Goal: Task Accomplishment & Management: Complete application form

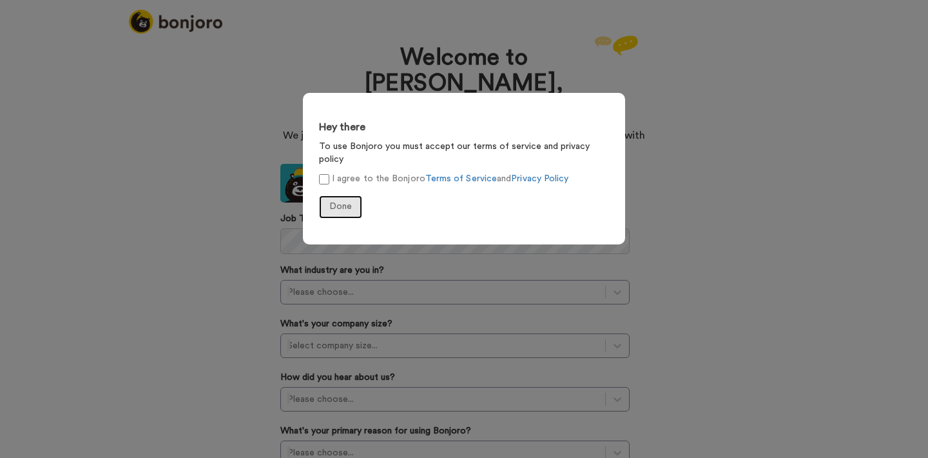
click at [335, 202] on span "Done" at bounding box center [340, 206] width 23 height 9
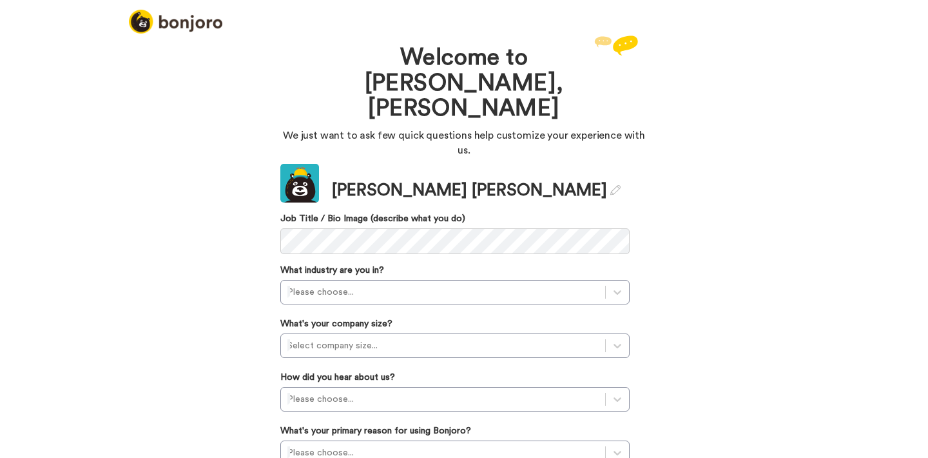
scroll to position [17, 0]
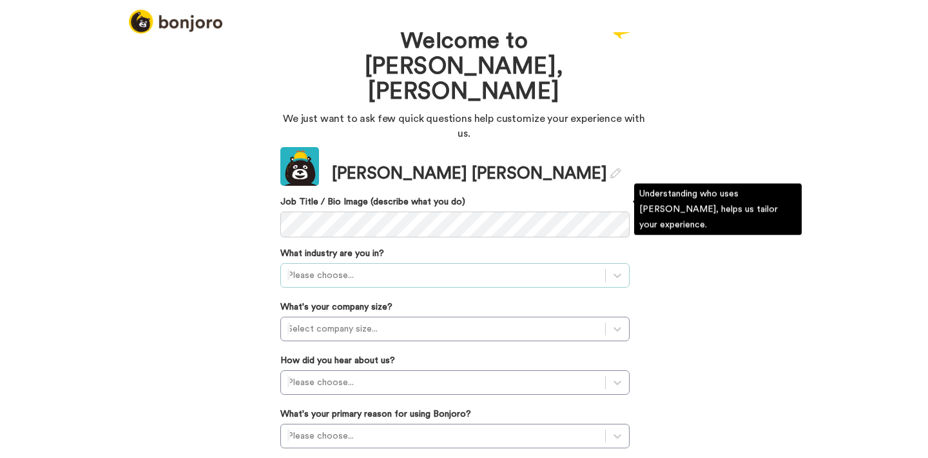
click at [309, 268] on div at bounding box center [443, 275] width 311 height 15
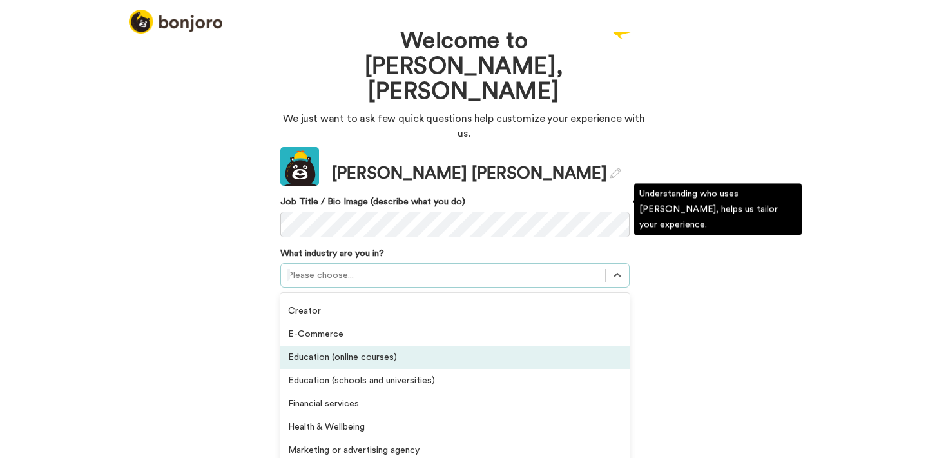
scroll to position [0, 0]
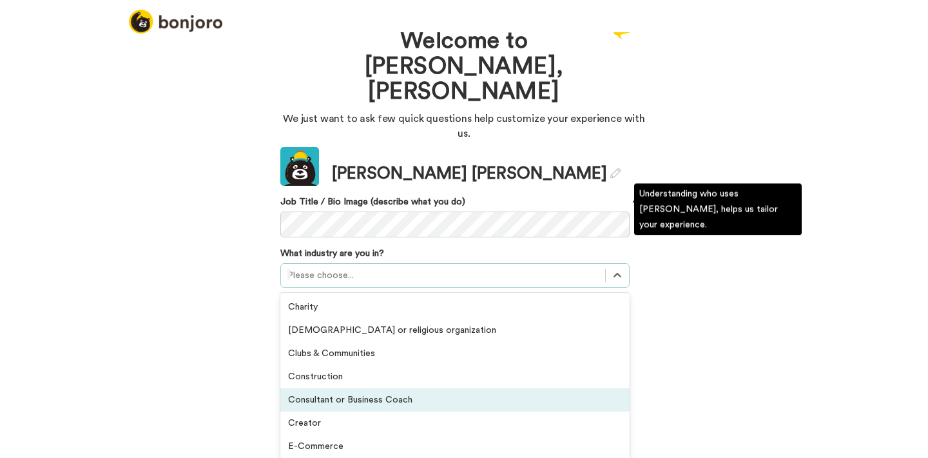
click at [396, 388] on div "Consultant or Business Coach" at bounding box center [454, 399] width 349 height 23
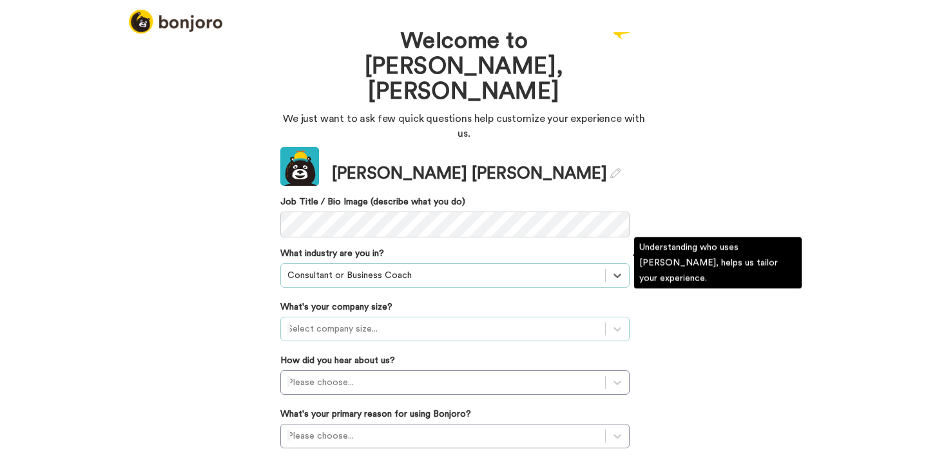
click at [395, 321] on div at bounding box center [443, 328] width 311 height 15
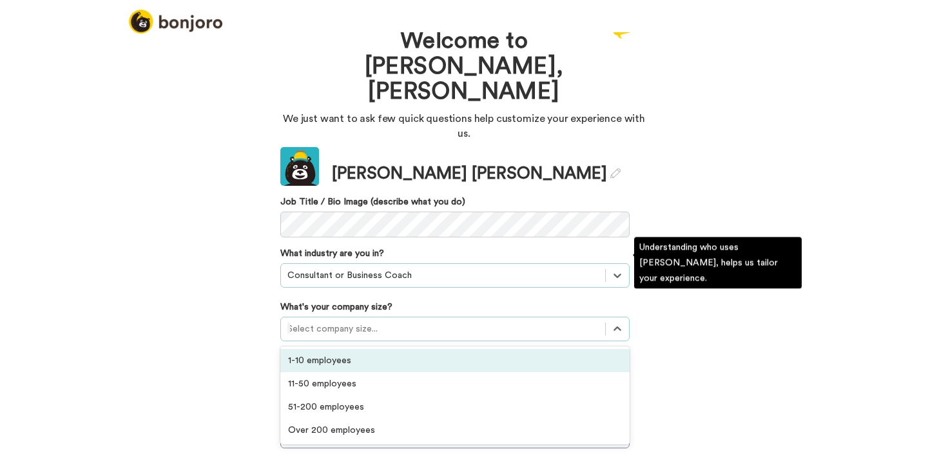
click at [385, 349] on div "1-10 employees" at bounding box center [454, 360] width 349 height 23
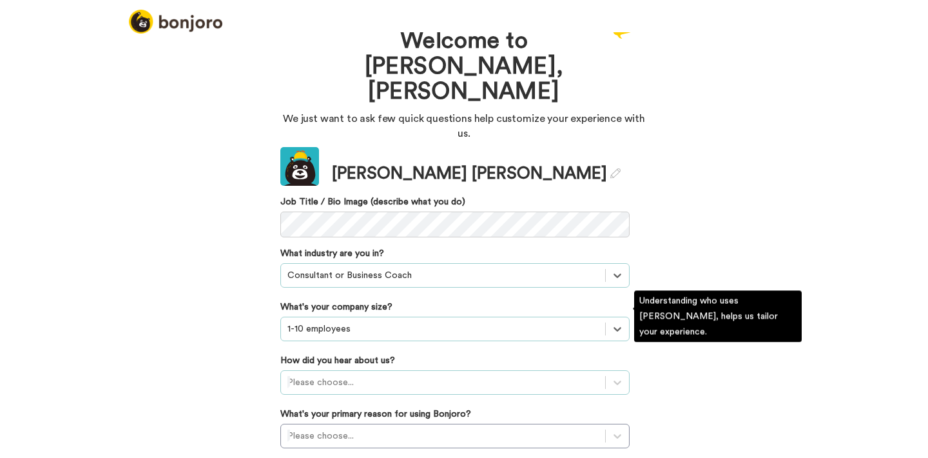
scroll to position [86, 0]
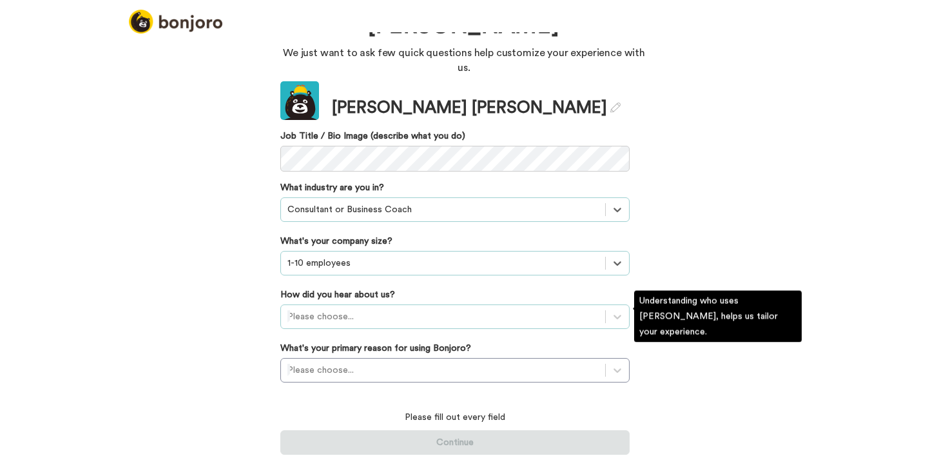
click at [383, 315] on div "Please choose..." at bounding box center [454, 316] width 349 height 25
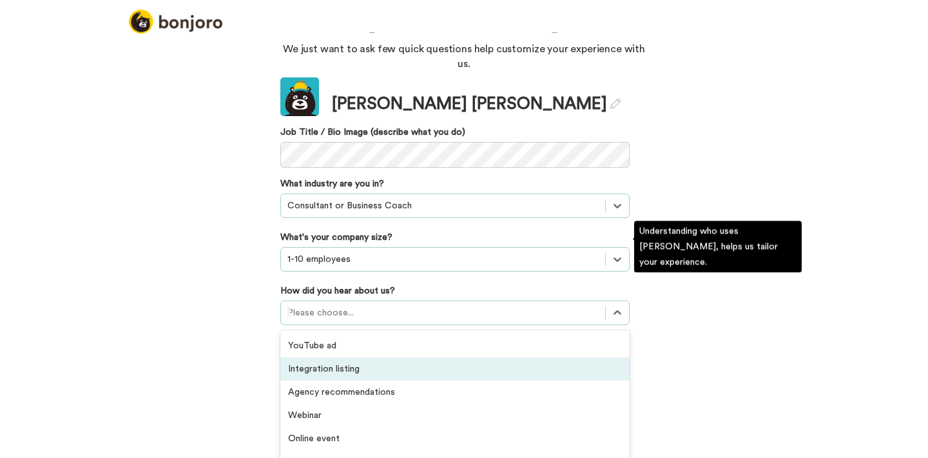
scroll to position [276, 0]
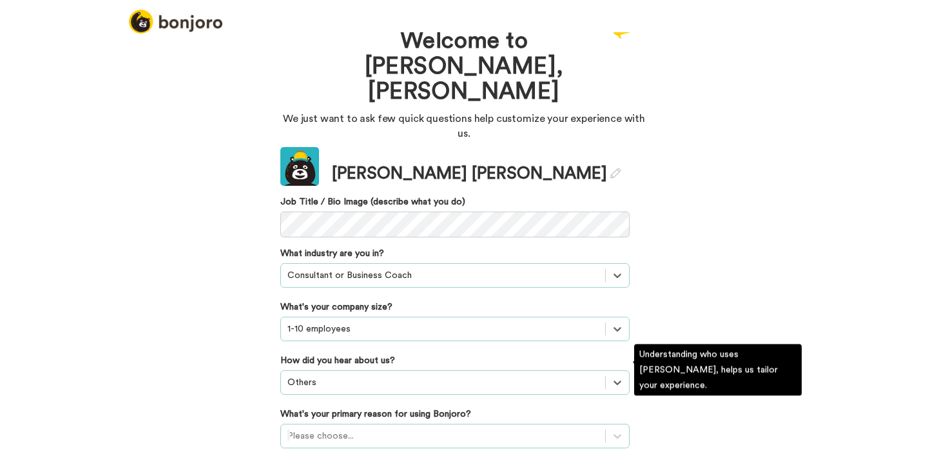
scroll to position [91, 0]
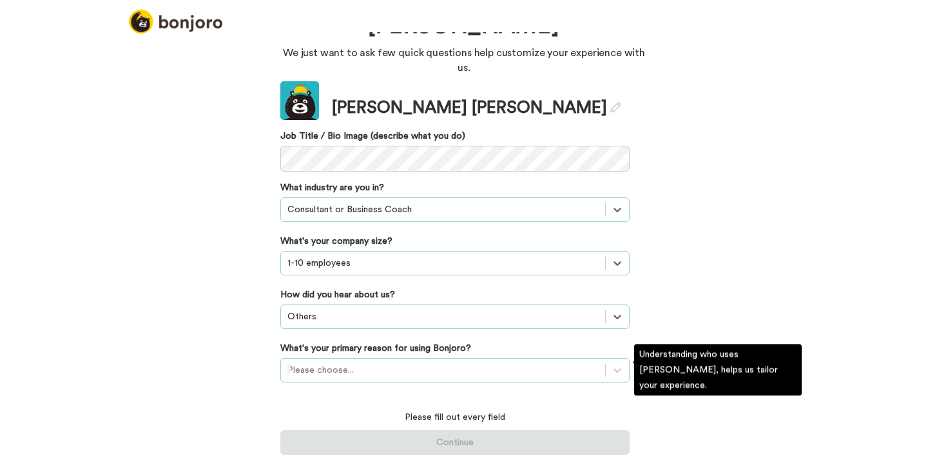
click at [424, 366] on div "Please choose..." at bounding box center [454, 370] width 349 height 25
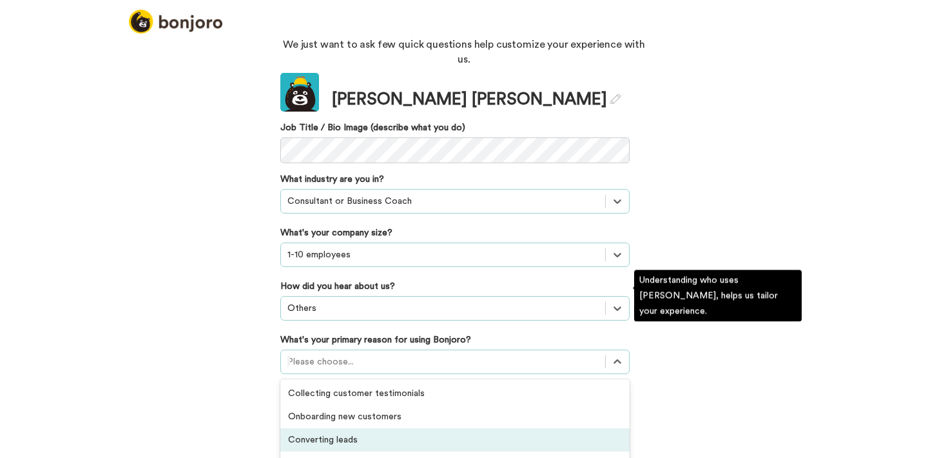
click at [570, 428] on div "Converting leads" at bounding box center [454, 439] width 349 height 23
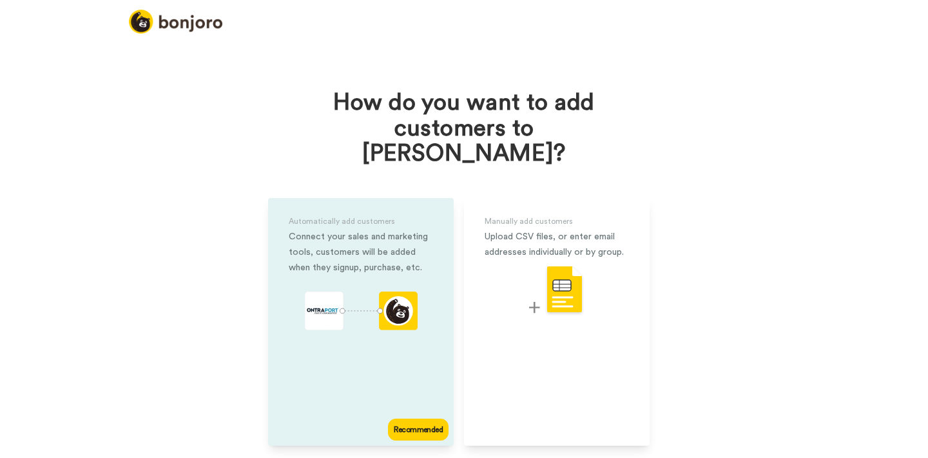
click at [396, 291] on icon "animation" at bounding box center [361, 310] width 113 height 39
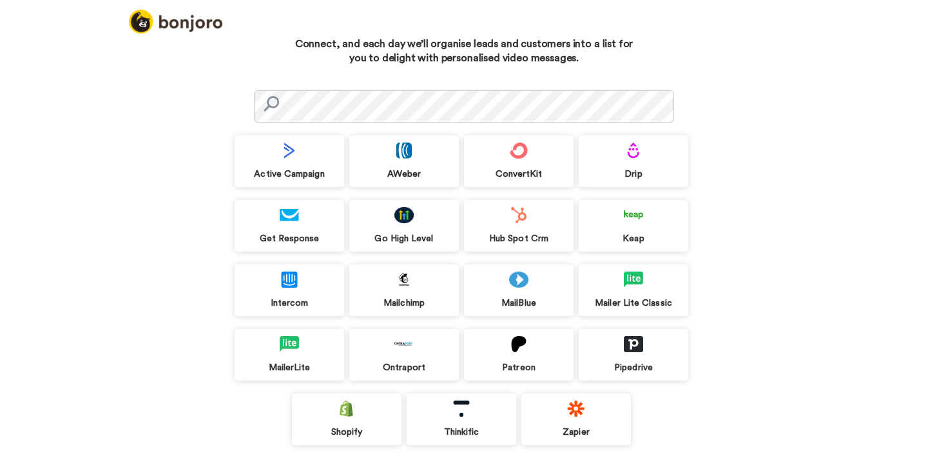
scroll to position [43, 0]
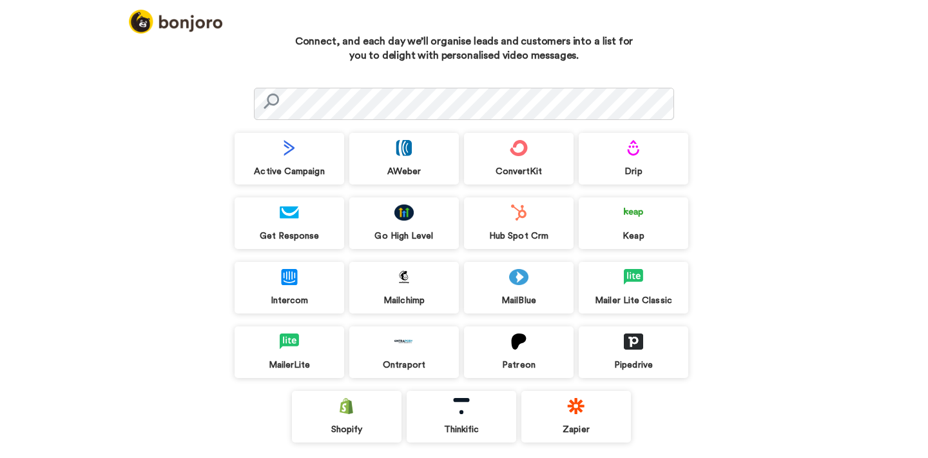
click at [431, 220] on div "Go High Level" at bounding box center [404, 223] width 110 height 52
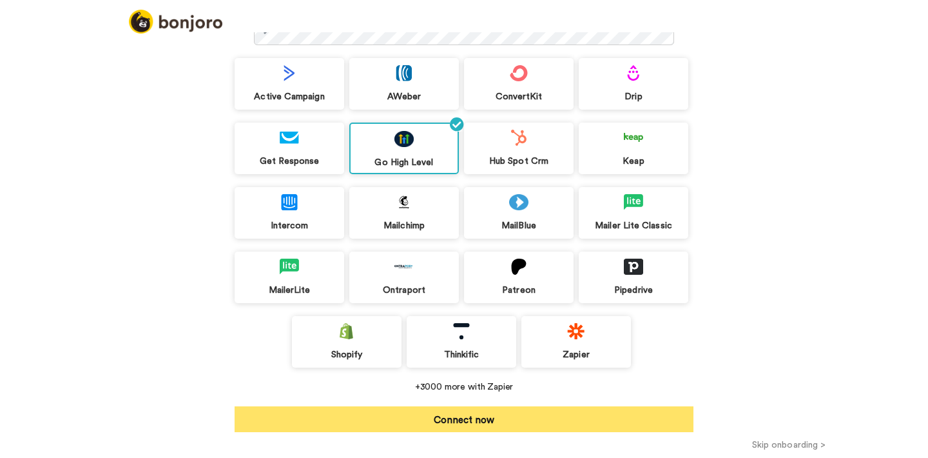
click at [444, 424] on button "Connect now" at bounding box center [464, 419] width 459 height 26
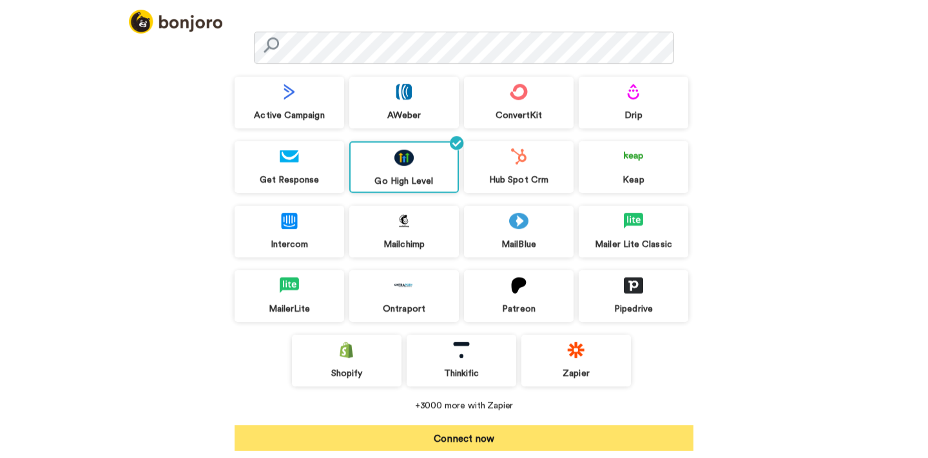
scroll to position [98, 0]
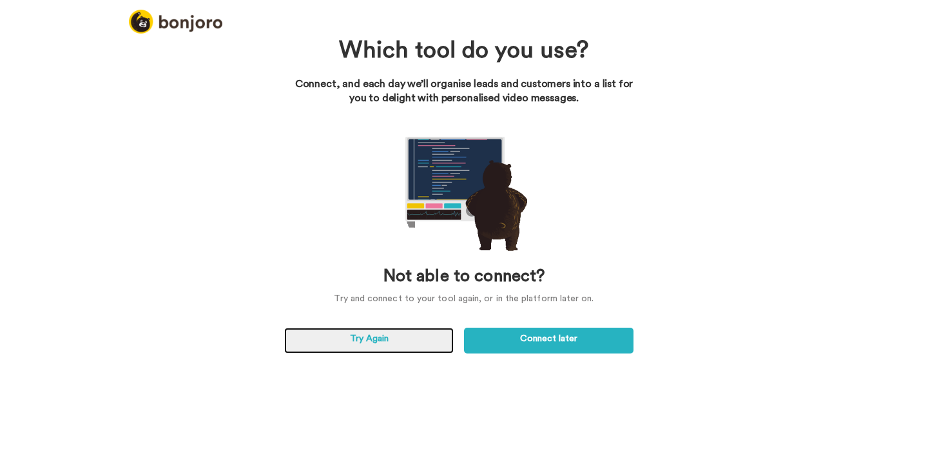
click at [369, 344] on link "Try Again" at bounding box center [369, 341] width 170 height 26
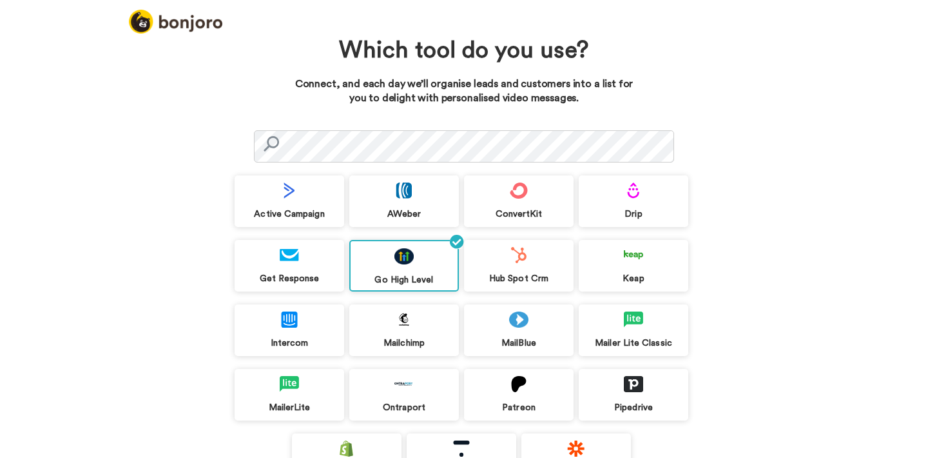
click at [421, 254] on div "Go High Level" at bounding box center [404, 266] width 110 height 52
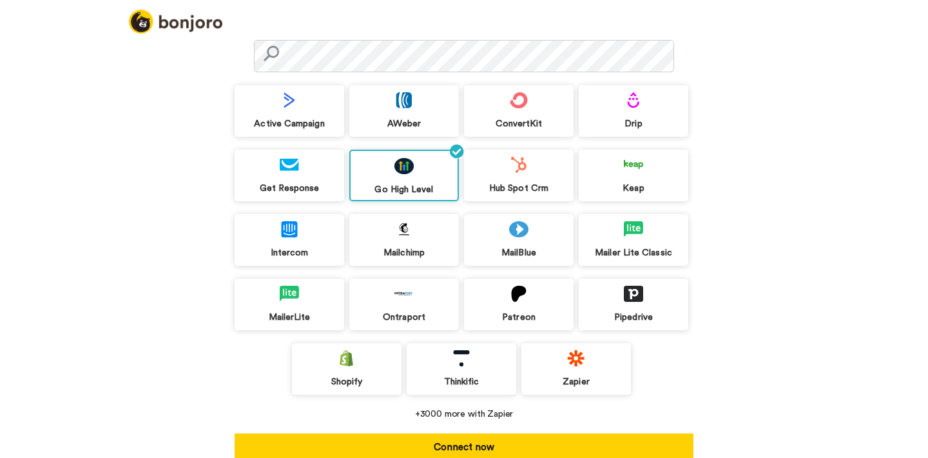
scroll to position [118, 0]
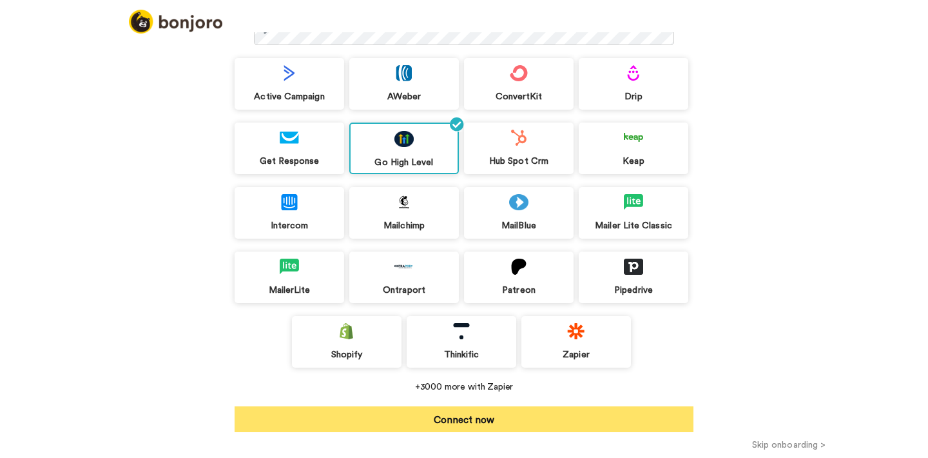
click at [459, 424] on button "Connect now" at bounding box center [464, 419] width 459 height 26
